Goal: Task Accomplishment & Management: Use online tool/utility

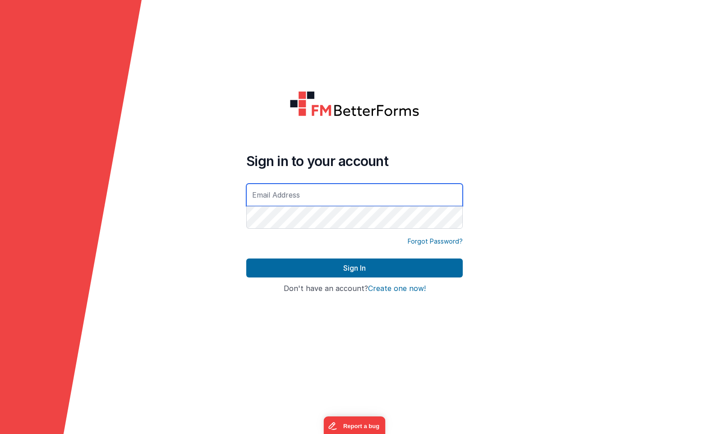
type input "[PERSON_NAME][EMAIL_ADDRESS][DOMAIN_NAME]"
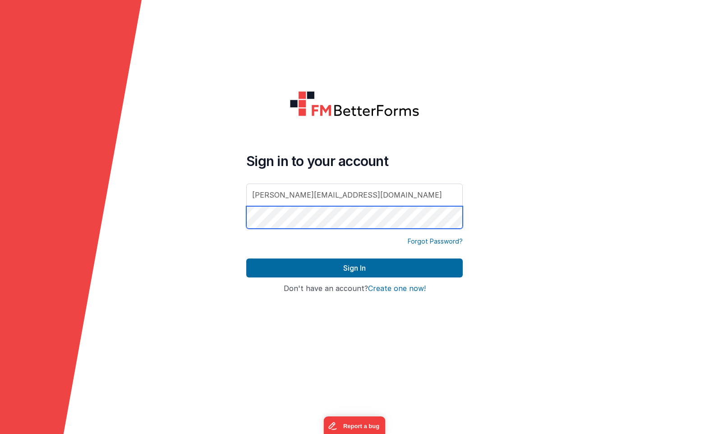
click at [354, 268] on button "Sign In" at bounding box center [354, 267] width 216 height 19
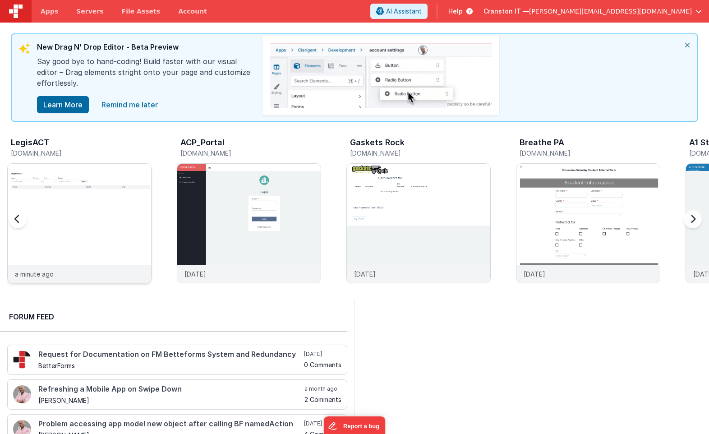
click at [85, 197] on div at bounding box center [79, 214] width 143 height 101
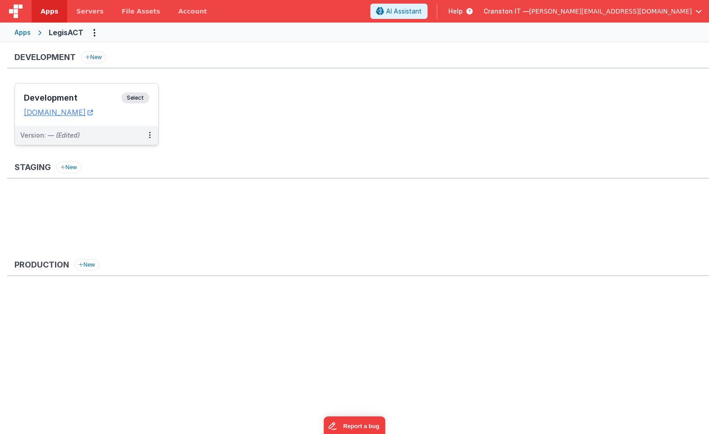
click at [137, 98] on span "Select" at bounding box center [135, 97] width 28 height 11
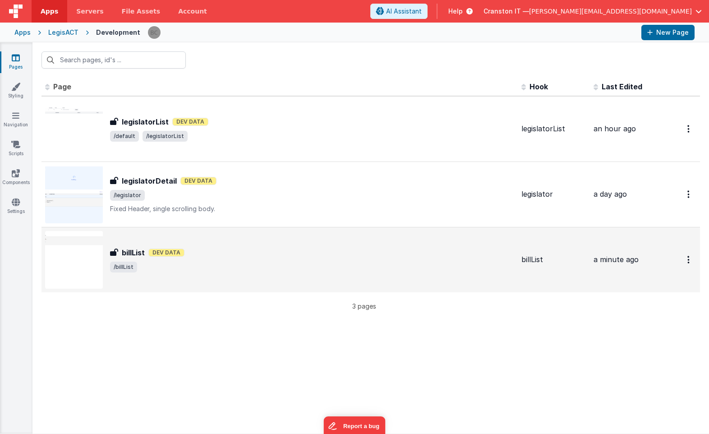
click at [235, 249] on div "billList Dev Data" at bounding box center [312, 252] width 404 height 11
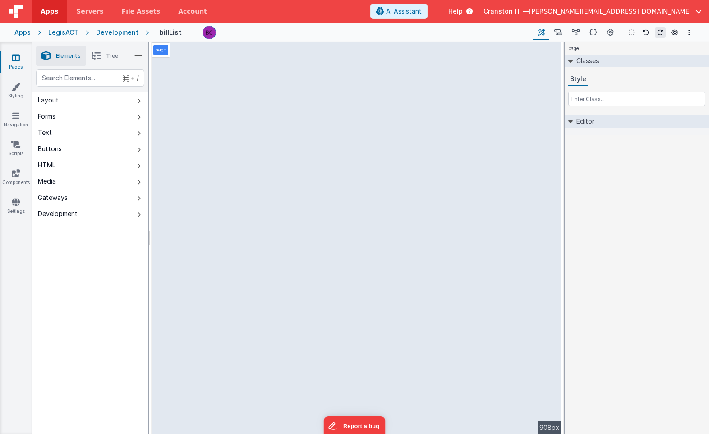
click at [162, 52] on p "page" at bounding box center [160, 49] width 11 height 7
click at [103, 30] on div "Development" at bounding box center [117, 32] width 42 height 9
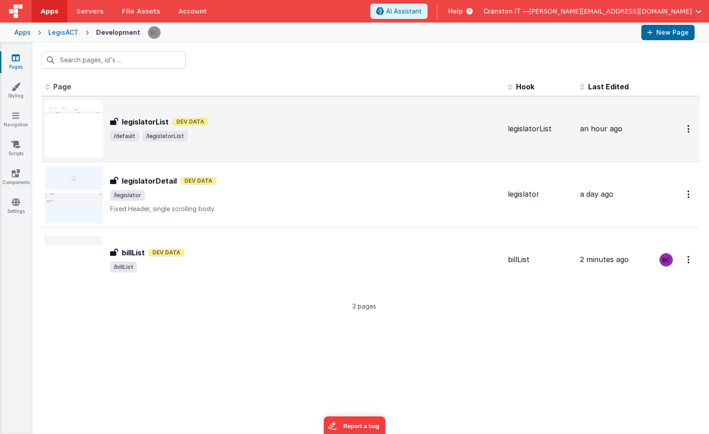
click at [262, 132] on span "/default /legislatorList" at bounding box center [305, 136] width 391 height 11
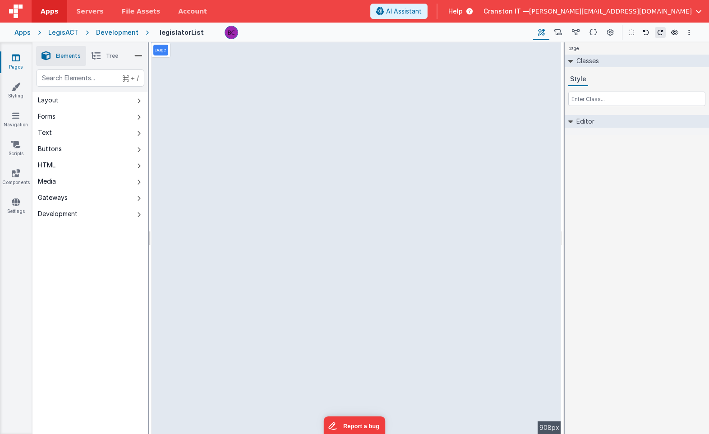
click at [122, 32] on div "Development" at bounding box center [117, 32] width 42 height 9
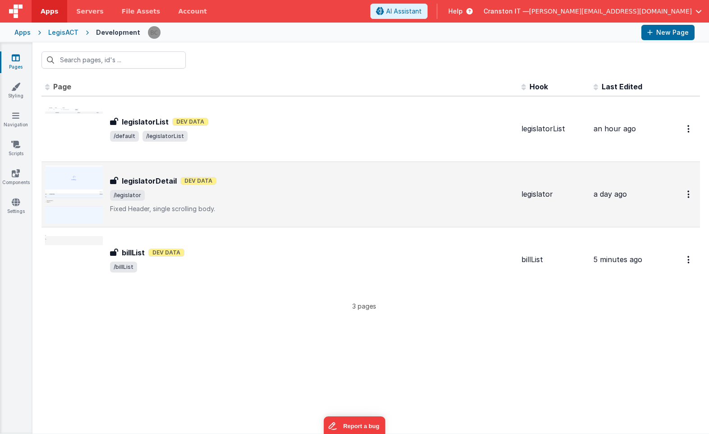
click at [235, 191] on span "/legislator" at bounding box center [312, 195] width 404 height 11
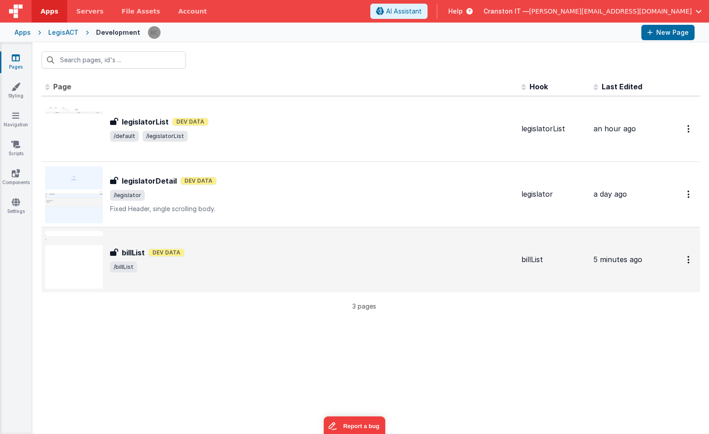
click at [235, 267] on span "/billList" at bounding box center [312, 267] width 404 height 11
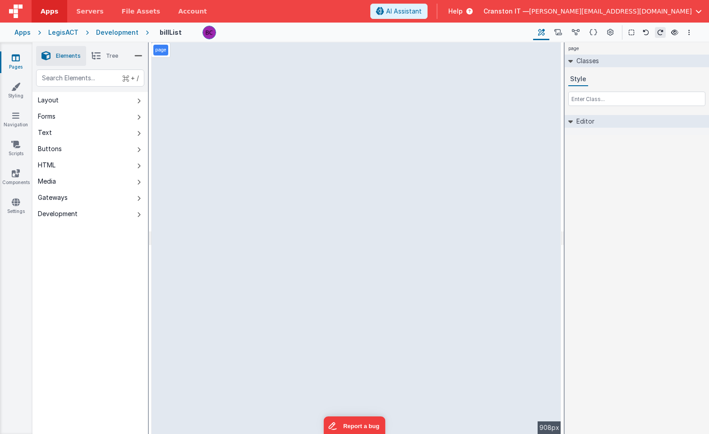
click at [117, 32] on div "Development" at bounding box center [117, 32] width 42 height 9
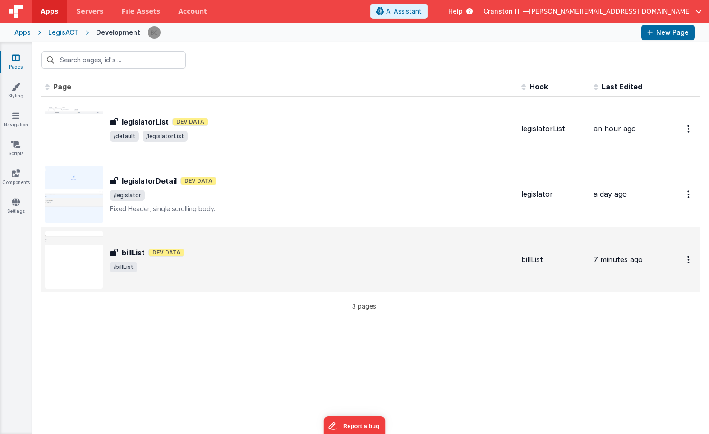
click at [295, 267] on span "/billList" at bounding box center [312, 267] width 404 height 11
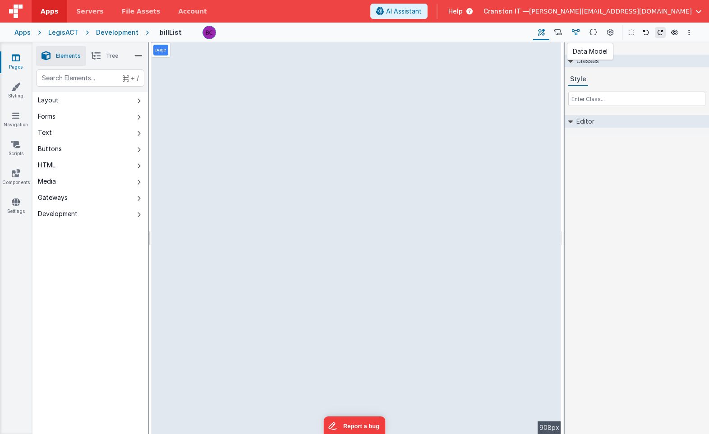
click at [571, 32] on button at bounding box center [576, 32] width 18 height 15
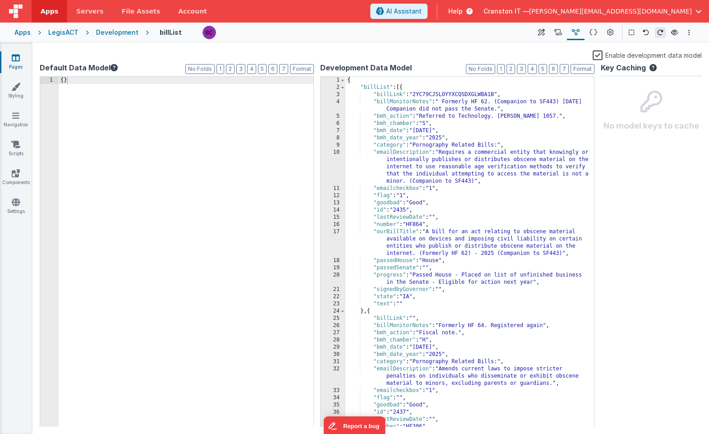
click at [403, 92] on div "{ "billList" : [{ "billLink" : "2YC79CJ5LOYYXCQSDXGLWBA1B" , "billMonitorNotes"…" at bounding box center [469, 266] width 249 height 379
click at [361, 80] on div "{ "billList" : [{ "billLink" : "2YC79CJ5LOYYXCQSDXGLWBA1B" , "billMonitorNotes"…" at bounding box center [469, 266] width 249 height 379
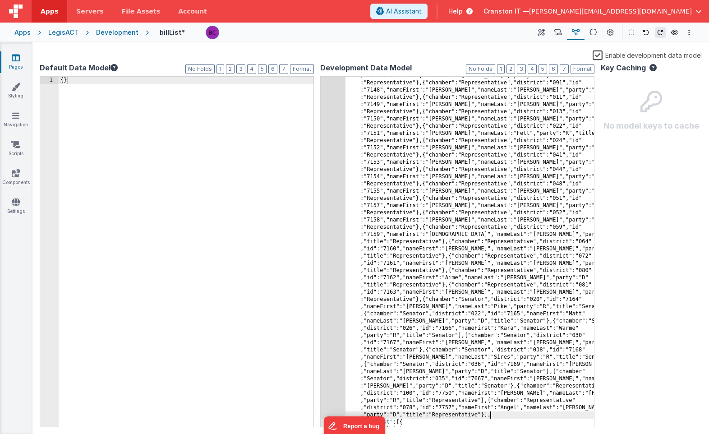
scroll to position [1775, 0]
click at [585, 66] on button "Format" at bounding box center [583, 69] width 24 height 10
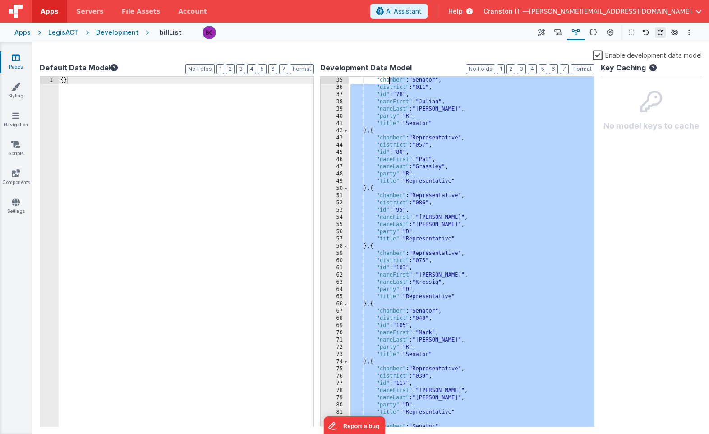
scroll to position [0, 0]
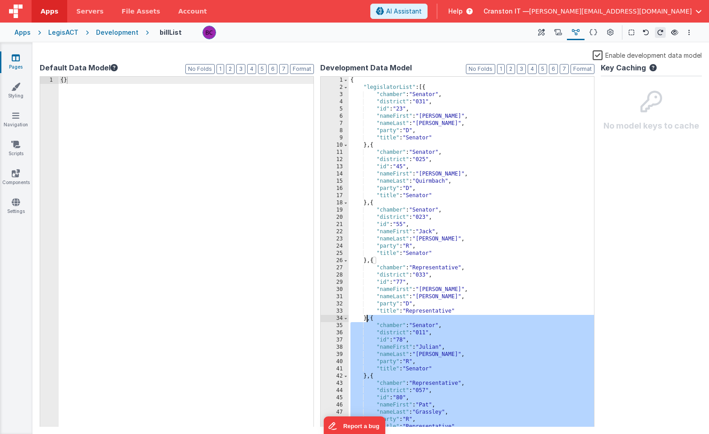
drag, startPoint x: 367, startPoint y: 191, endPoint x: 367, endPoint y: 319, distance: 128.5
click at [367, 319] on div "{ "legislatorList" : [{ "chamber" : "Senator" , "district" : "031" , "id" : "23…" at bounding box center [471, 259] width 245 height 365
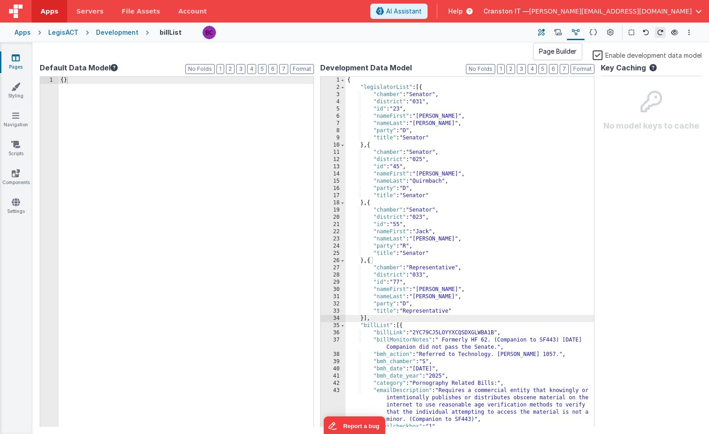
click at [543, 32] on icon at bounding box center [541, 32] width 7 height 9
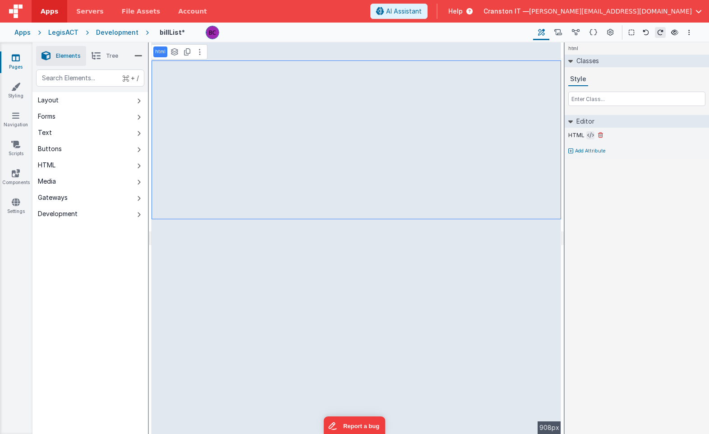
click at [589, 136] on icon at bounding box center [590, 135] width 7 height 7
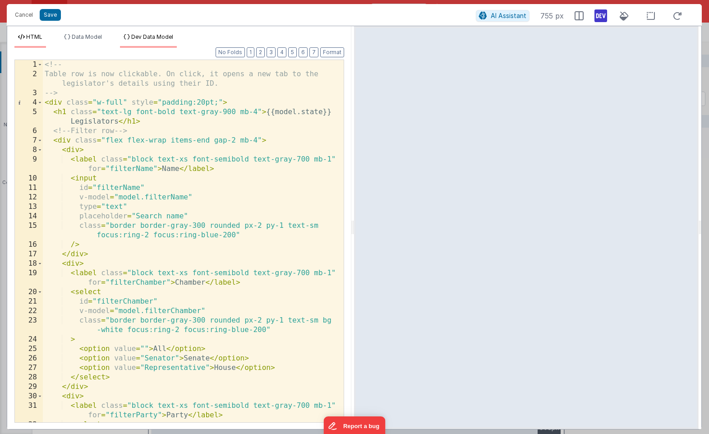
click at [139, 36] on span "Dev Data Model" at bounding box center [152, 36] width 42 height 7
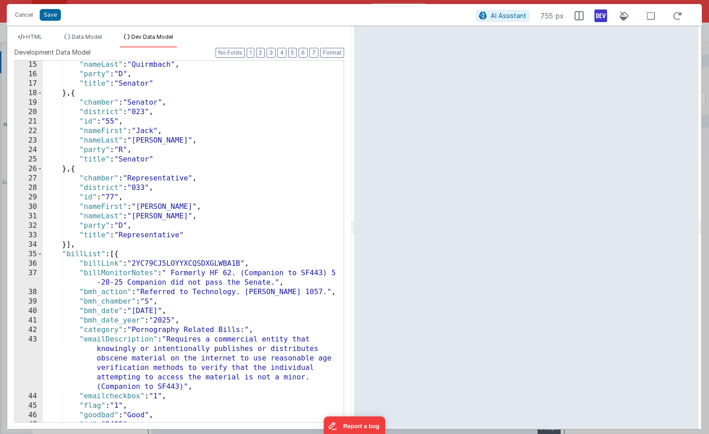
scroll to position [140, 0]
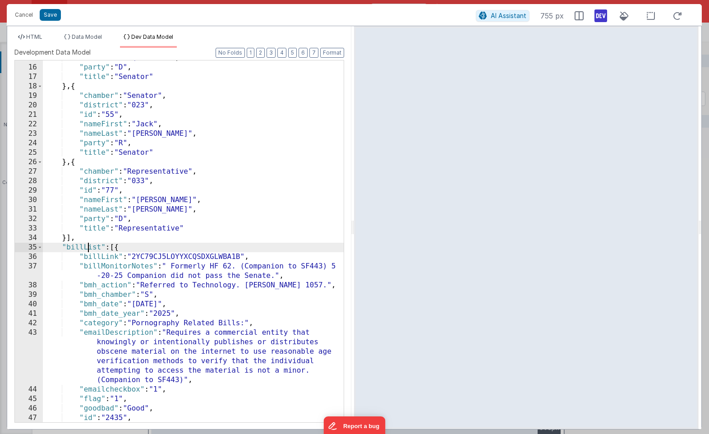
click at [87, 245] on div ""nameLast" : "Quirmbach" , "party" : "D" , "title" : "Senator" } , { "chamber" …" at bounding box center [193, 243] width 301 height 381
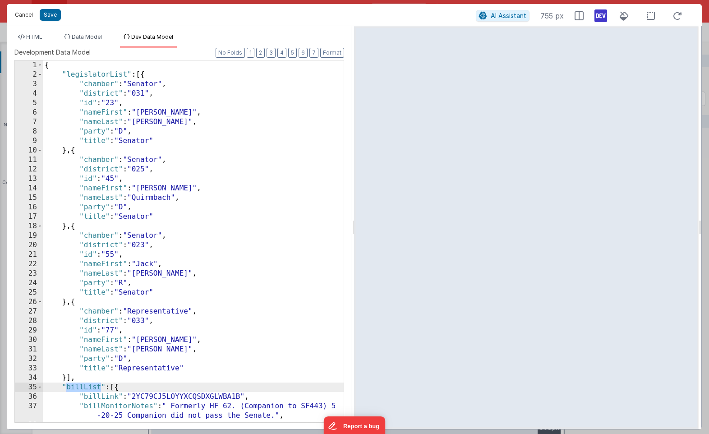
click at [27, 14] on button "Cancel" at bounding box center [23, 15] width 27 height 13
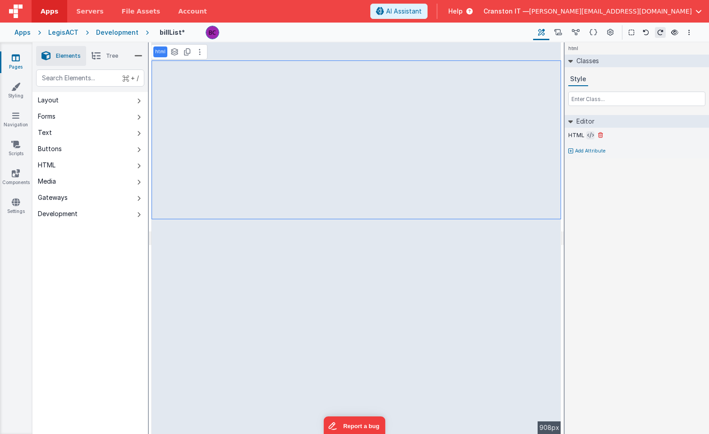
click at [589, 135] on icon at bounding box center [590, 135] width 7 height 7
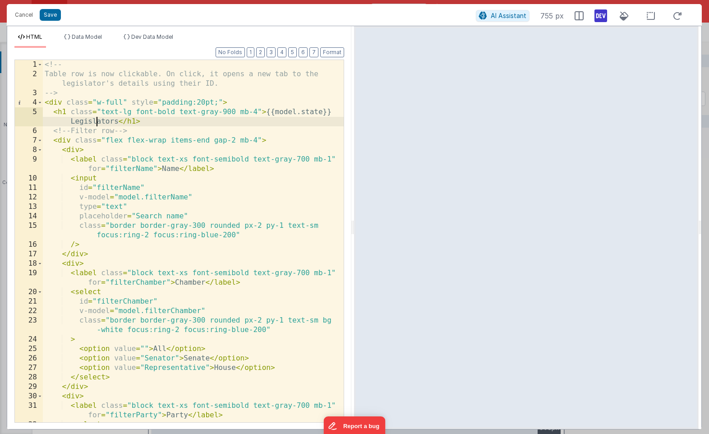
click at [98, 120] on div "<!-- Table row is now clickable. On click, it opens a new tab to the legislator…" at bounding box center [193, 250] width 301 height 381
click at [103, 92] on div "<!-- Table row is now clickable. On click, it opens a new tab to the legislator…" at bounding box center [193, 250] width 301 height 381
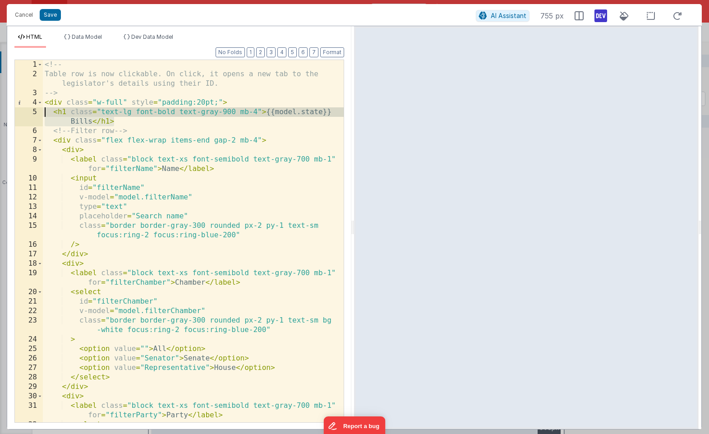
drag, startPoint x: 125, startPoint y: 123, endPoint x: 16, endPoint y: 109, distance: 110.5
click at [15, 108] on div "1 2 3 4 5 6 7 8 9 10 11 12 13 14 15 16 17 18 19 20 21 22 23 24 25 26 27 28 29 3…" at bounding box center [179, 241] width 330 height 363
click at [114, 144] on div "<!-- Table row is now clickable. On click, it opens a new tab to the legislator…" at bounding box center [193, 250] width 301 height 381
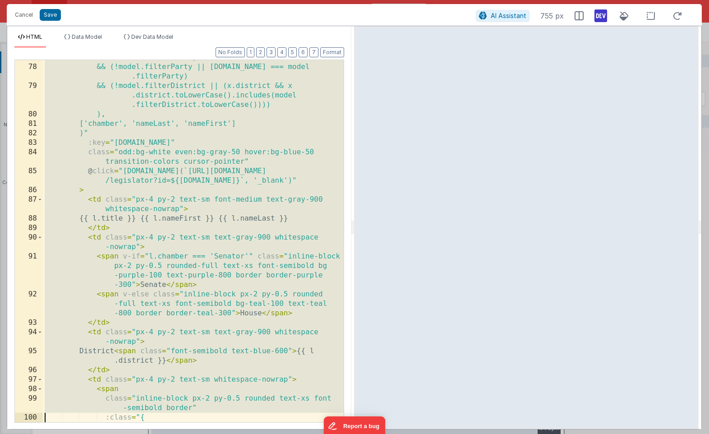
scroll to position [1068, 0]
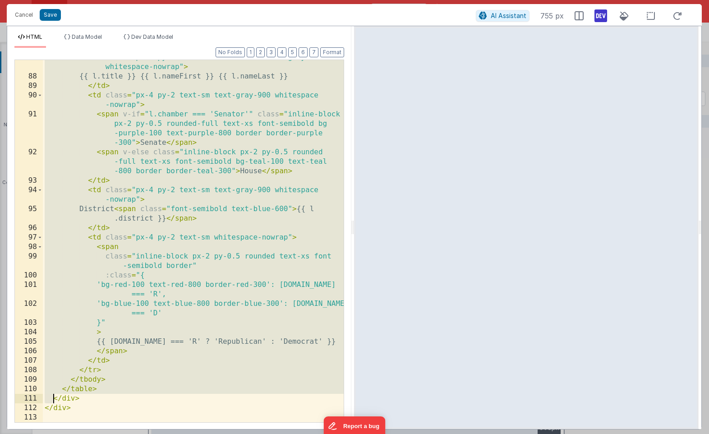
drag, startPoint x: 50, startPoint y: 130, endPoint x: 53, endPoint y: 395, distance: 264.8
click at [53, 395] on div "< td class = "px-4 py-2 text-sm font-medium text-gray-900 whitespace-nowrap" > …" at bounding box center [193, 248] width 301 height 391
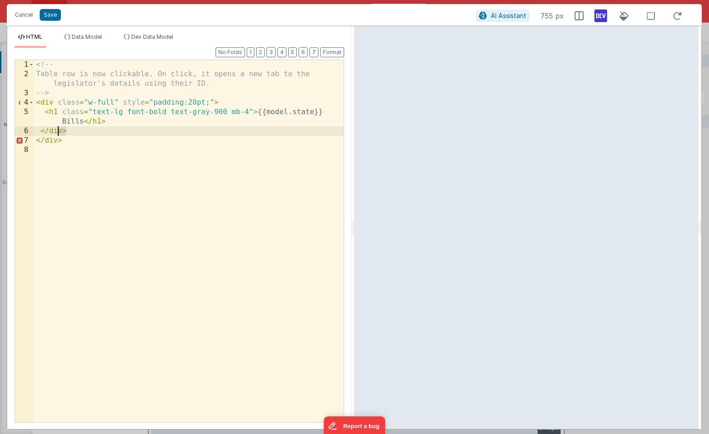
drag, startPoint x: 72, startPoint y: 129, endPoint x: -36, endPoint y: 130, distance: 108.2
click at [0, 130] on html "Cancel Save AI Assistant 755 px HTML Data Model Dev Data Model Format 7 6 5 4 3…" at bounding box center [354, 217] width 709 height 434
click at [140, 36] on span "Dev Data Model" at bounding box center [152, 36] width 42 height 7
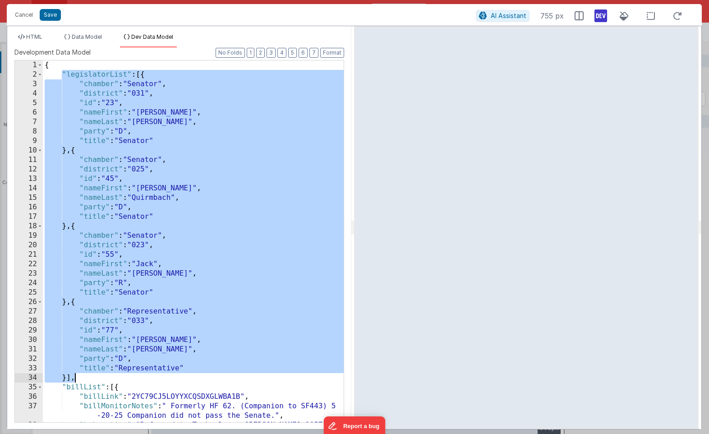
drag, startPoint x: 63, startPoint y: 71, endPoint x: 97, endPoint y: 377, distance: 308.1
click at [97, 377] on div "{ "legislatorList" : [{ "chamber" : "Senator" , "district" : "031" , "id" : "23…" at bounding box center [193, 250] width 301 height 381
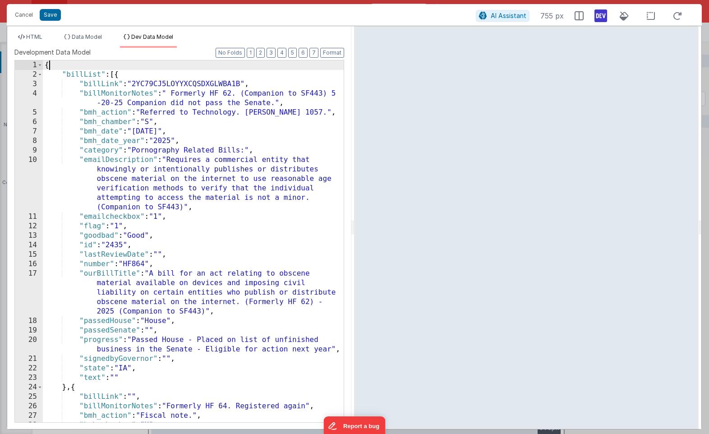
click at [95, 74] on div "{ "billList" : [{ "billLink" : "2YC79CJ5LOYYXCQSDXGLWBA1B" , "billMonitorNotes"…" at bounding box center [193, 250] width 301 height 381
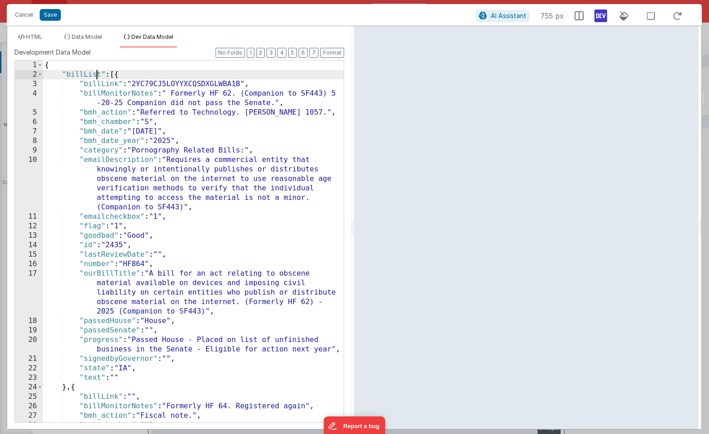
click at [95, 74] on div "{ "billList" : [{ "billLink" : "2YC79CJ5LOYYXCQSDXGLWBA1B" , "billMonitorNotes"…" at bounding box center [193, 250] width 301 height 381
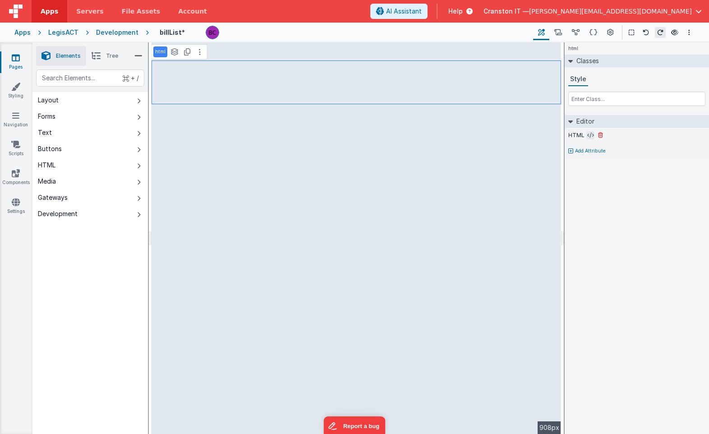
click at [591, 133] on icon at bounding box center [590, 135] width 7 height 7
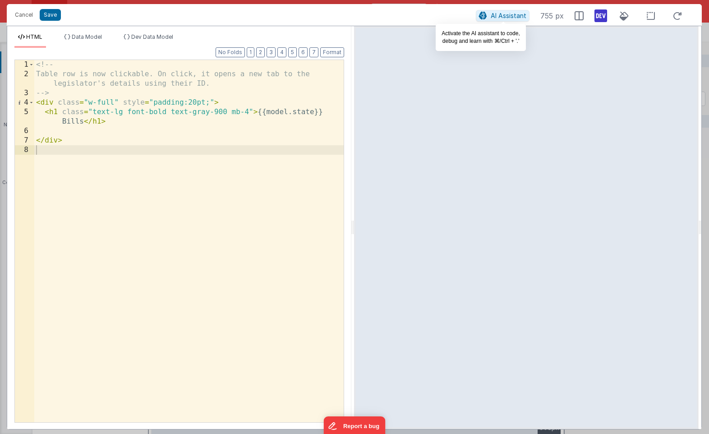
click at [511, 17] on span "AI Assistant" at bounding box center [509, 16] width 36 height 8
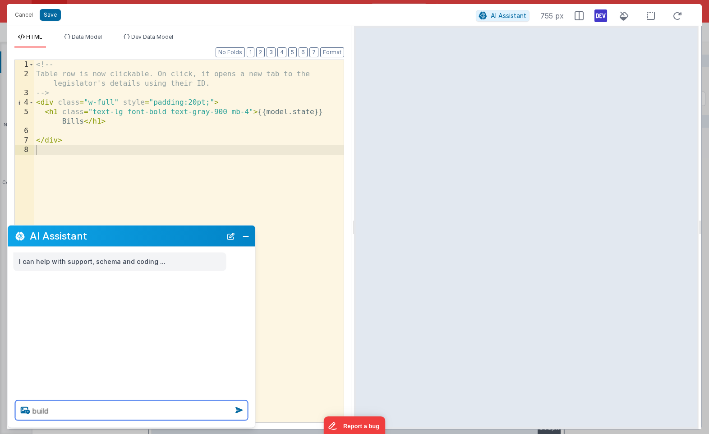
type textarea "build"
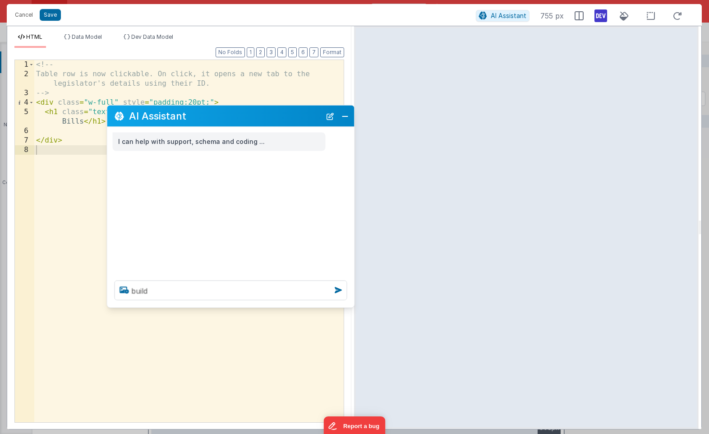
drag, startPoint x: 118, startPoint y: 246, endPoint x: 195, endPoint y: 131, distance: 139.1
click at [195, 127] on div "AI Assistant" at bounding box center [230, 116] width 247 height 21
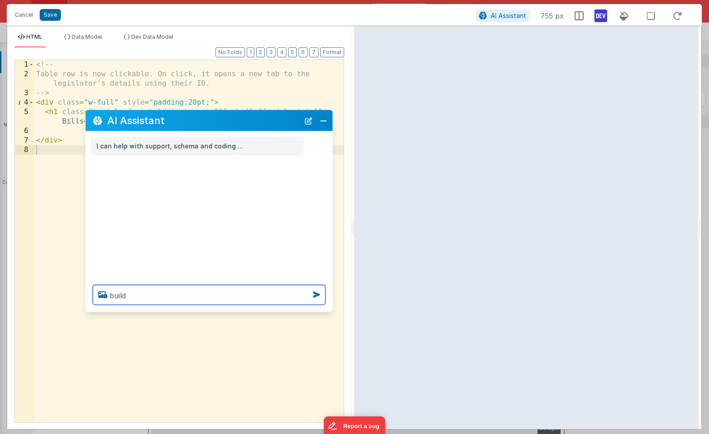
click at [149, 294] on textarea "build" at bounding box center [209, 295] width 233 height 20
click at [166, 34] on span "Dev Data Model" at bounding box center [152, 36] width 42 height 7
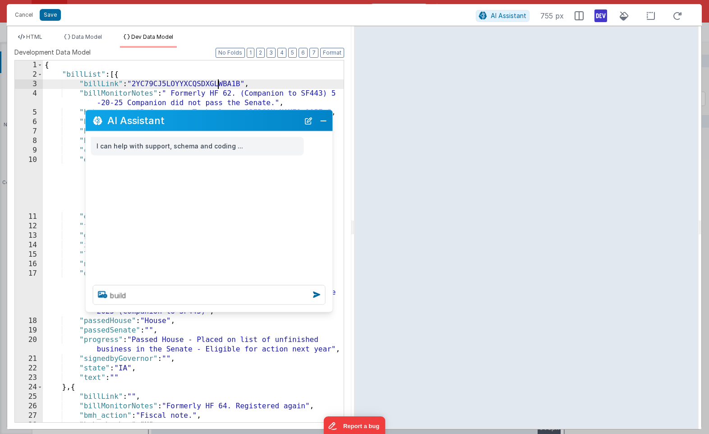
click at [218, 81] on div "{ "billList" : [{ "billLink" : "2YC79CJ5LOYYXCQSDXGLWBA1B" , "billMonitorNotes"…" at bounding box center [193, 250] width 301 height 381
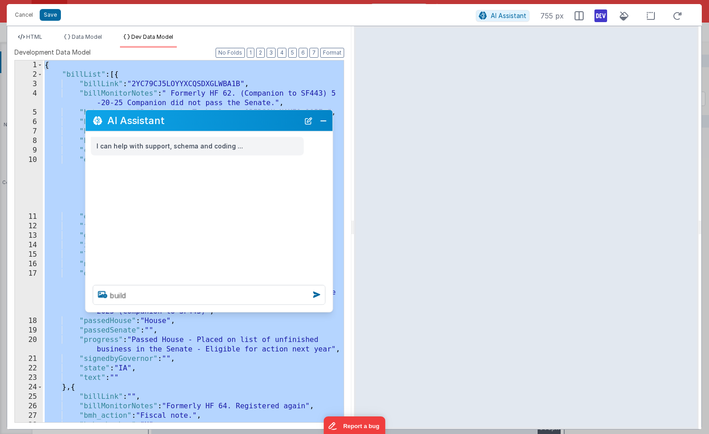
scroll to position [7878, 0]
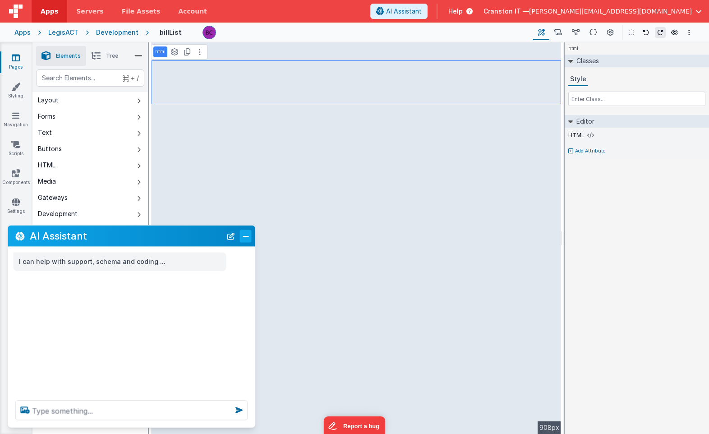
click at [249, 238] on button "Close" at bounding box center [246, 236] width 12 height 13
